Goal: Navigation & Orientation: Find specific page/section

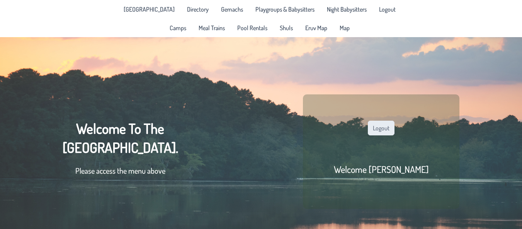
click at [391, 130] on button "Logout" at bounding box center [381, 127] width 27 height 15
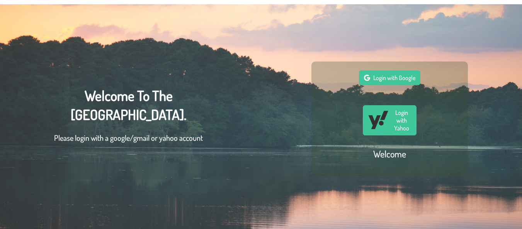
scroll to position [30, 0]
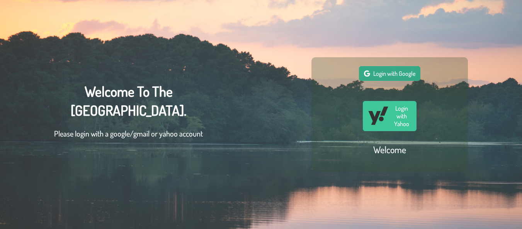
click at [387, 71] on span "Login with Google" at bounding box center [394, 73] width 42 height 8
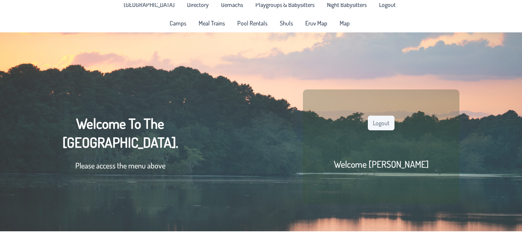
scroll to position [0, 0]
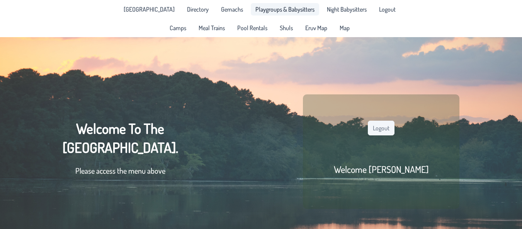
click at [268, 9] on span "Playgroups & Babysitters" at bounding box center [284, 9] width 59 height 6
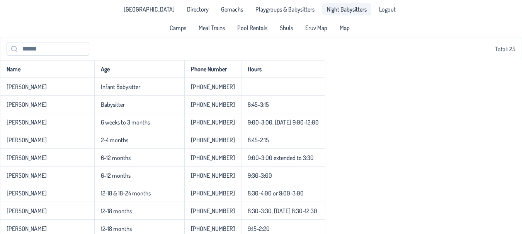
click at [342, 11] on span "Night Babysitters" at bounding box center [347, 9] width 40 height 6
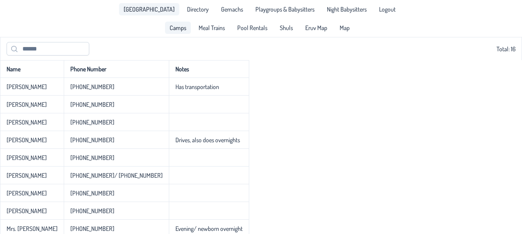
click at [179, 29] on span "Camps" at bounding box center [177, 28] width 17 height 6
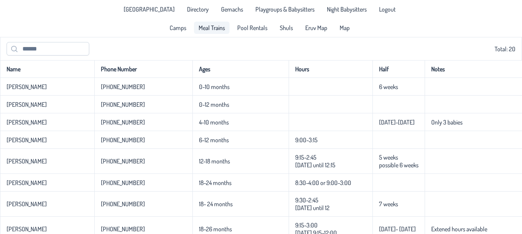
click at [213, 33] on link "Meal Trains" at bounding box center [212, 28] width 36 height 12
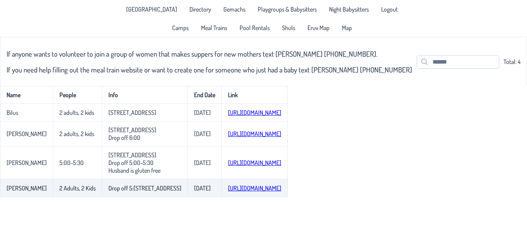
click at [235, 192] on link "[URL][DOMAIN_NAME]" at bounding box center [254, 189] width 53 height 8
